Goal: Find specific page/section: Find specific page/section

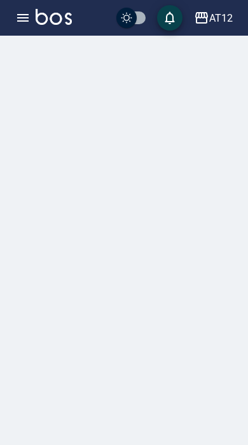
click at [24, 15] on icon "button" at bounding box center [22, 18] width 11 height 8
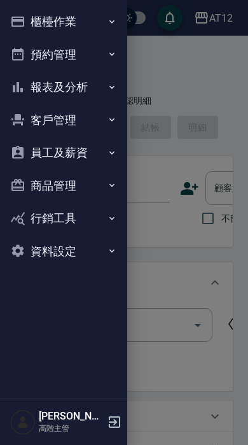
click at [88, 150] on button "員工及薪資" at bounding box center [63, 152] width 117 height 33
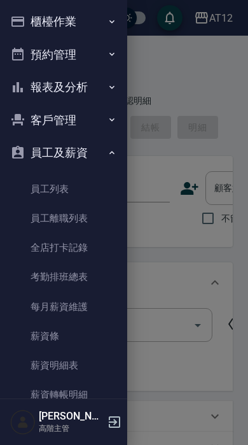
click at [67, 24] on button "櫃檯作業" at bounding box center [63, 21] width 117 height 33
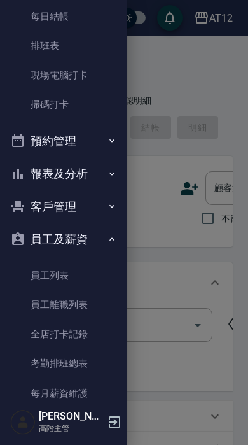
scroll to position [279, 0]
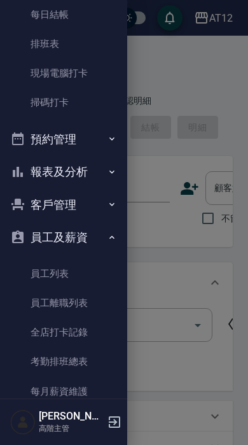
click at [92, 160] on button "報表及分析" at bounding box center [63, 171] width 117 height 33
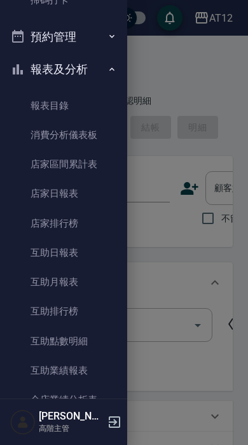
scroll to position [388, 0]
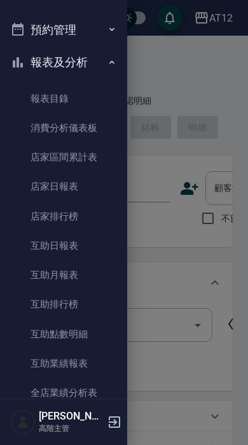
click at [80, 247] on link "互助日報表" at bounding box center [63, 245] width 117 height 29
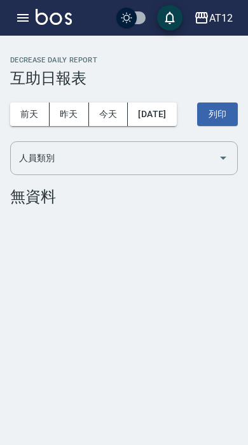
click at [30, 13] on icon "button" at bounding box center [22, 17] width 15 height 15
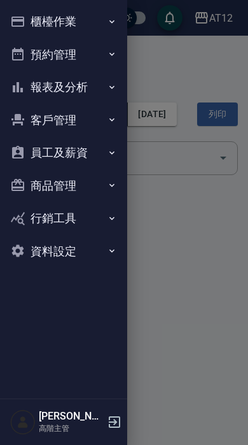
click at [89, 153] on button "員工及薪資" at bounding box center [63, 152] width 117 height 33
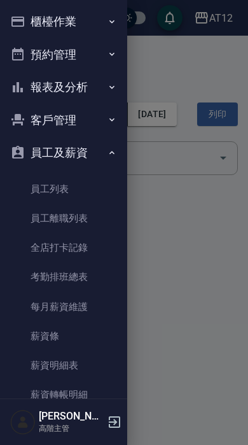
click at [91, 88] on button "報表及分析" at bounding box center [63, 87] width 117 height 33
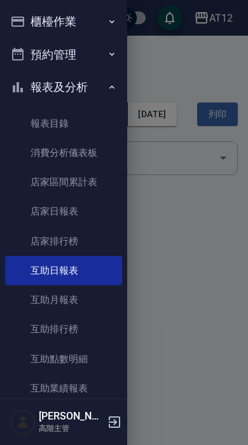
click at [74, 303] on link "互助月報表" at bounding box center [63, 299] width 117 height 29
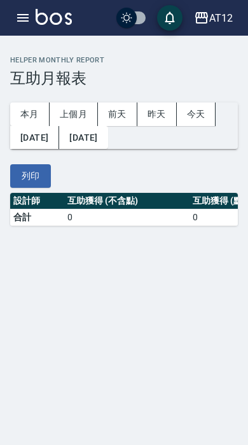
click at [31, 17] on button "button" at bounding box center [22, 17] width 25 height 25
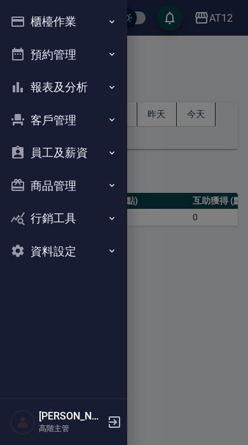
click at [97, 122] on button "客戶管理" at bounding box center [63, 120] width 117 height 33
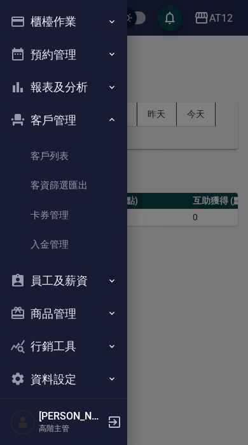
click at [77, 81] on button "報表及分析" at bounding box center [63, 87] width 117 height 33
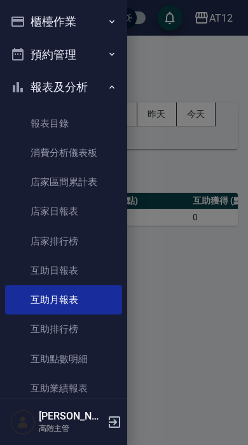
click at [89, 326] on link "互助排行榜" at bounding box center [63, 328] width 117 height 29
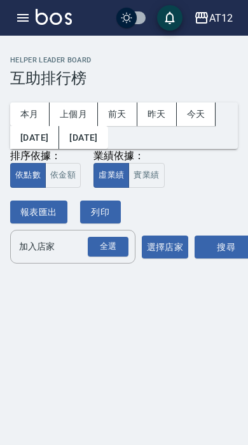
scroll to position [25, 0]
click at [103, 237] on div "全選" at bounding box center [108, 247] width 41 height 20
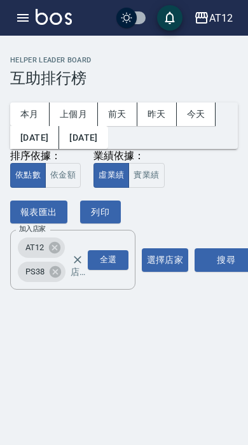
click at [111, 250] on div "全選" at bounding box center [108, 260] width 41 height 20
click at [219, 248] on button "搜尋" at bounding box center [227, 260] width 64 height 24
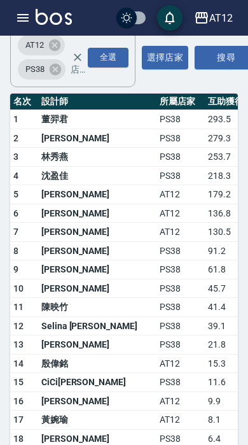
scroll to position [198, 0]
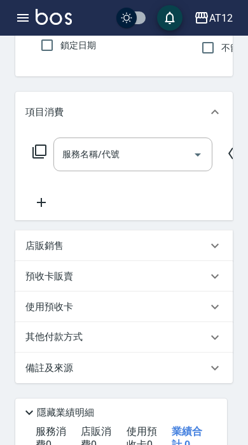
scroll to position [180, 0]
